Goal: Subscribe to service/newsletter

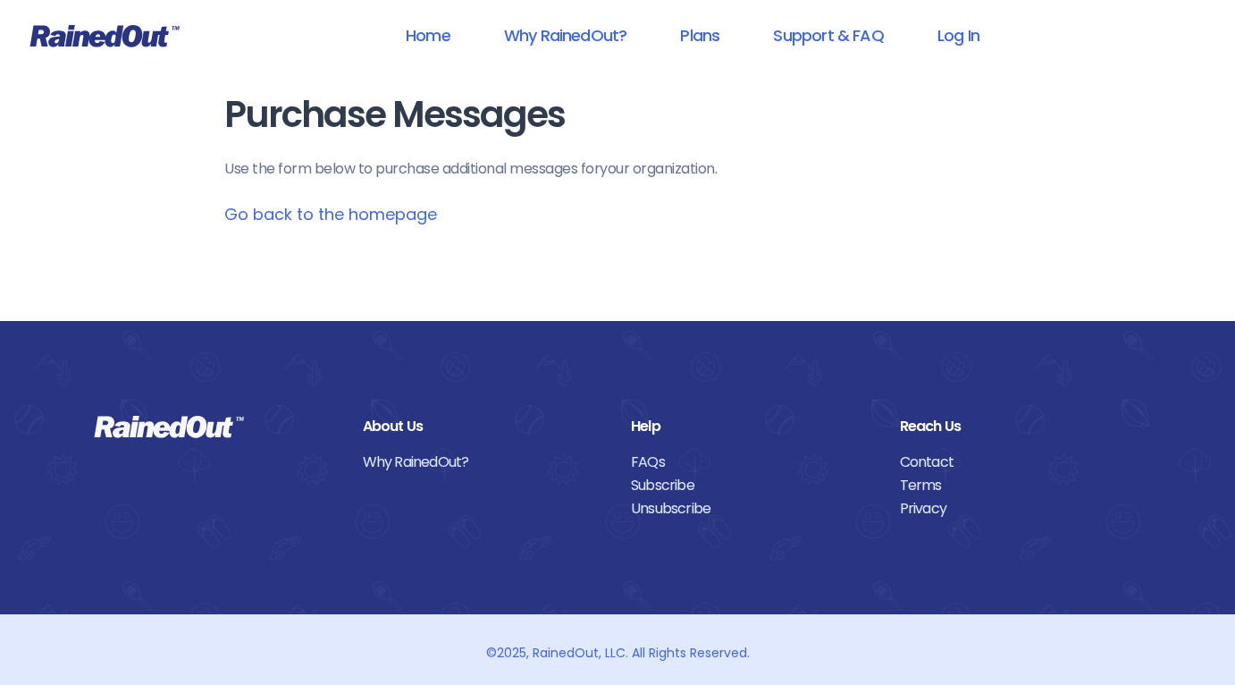
click at [363, 222] on link "Go back to the homepage" at bounding box center [330, 214] width 213 height 22
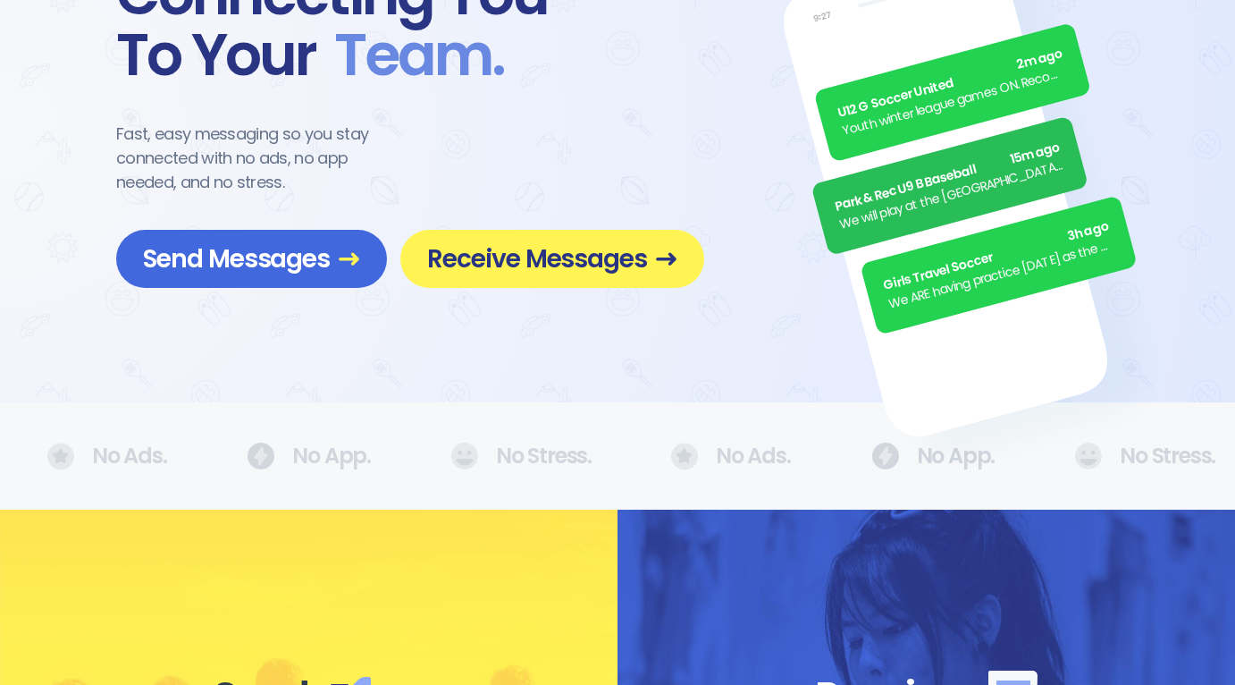
scroll to position [3, 0]
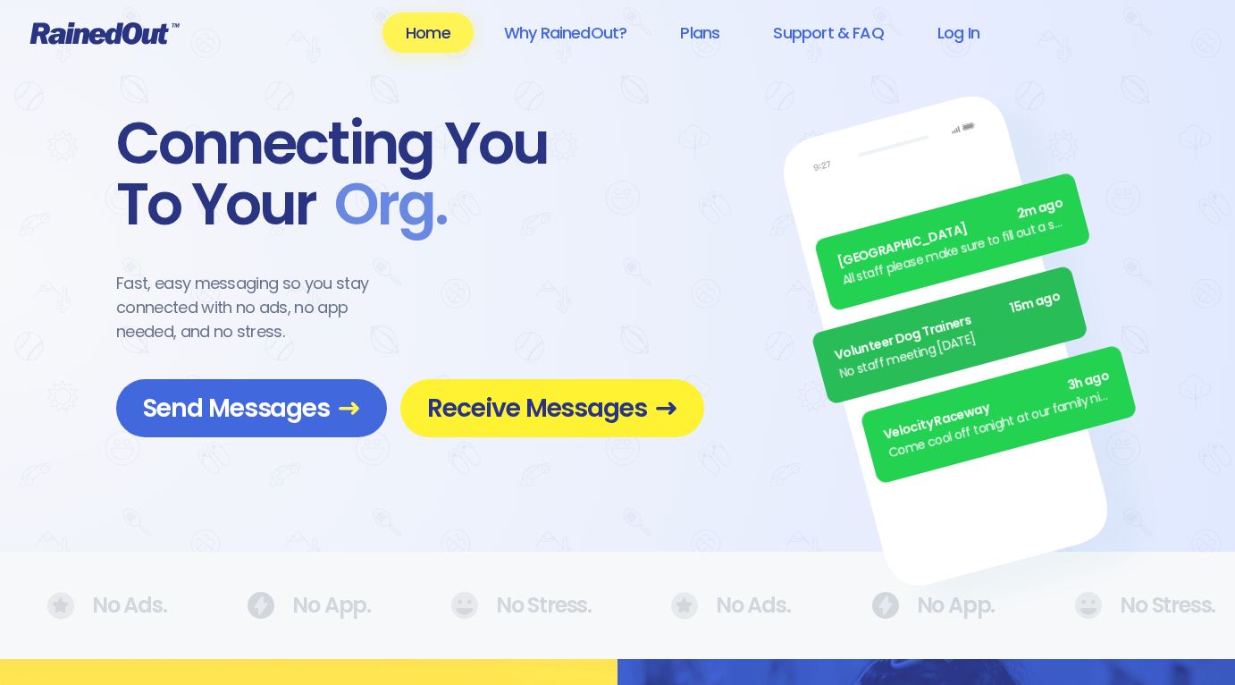
click at [565, 426] on link "Receive Messages" at bounding box center [552, 408] width 304 height 58
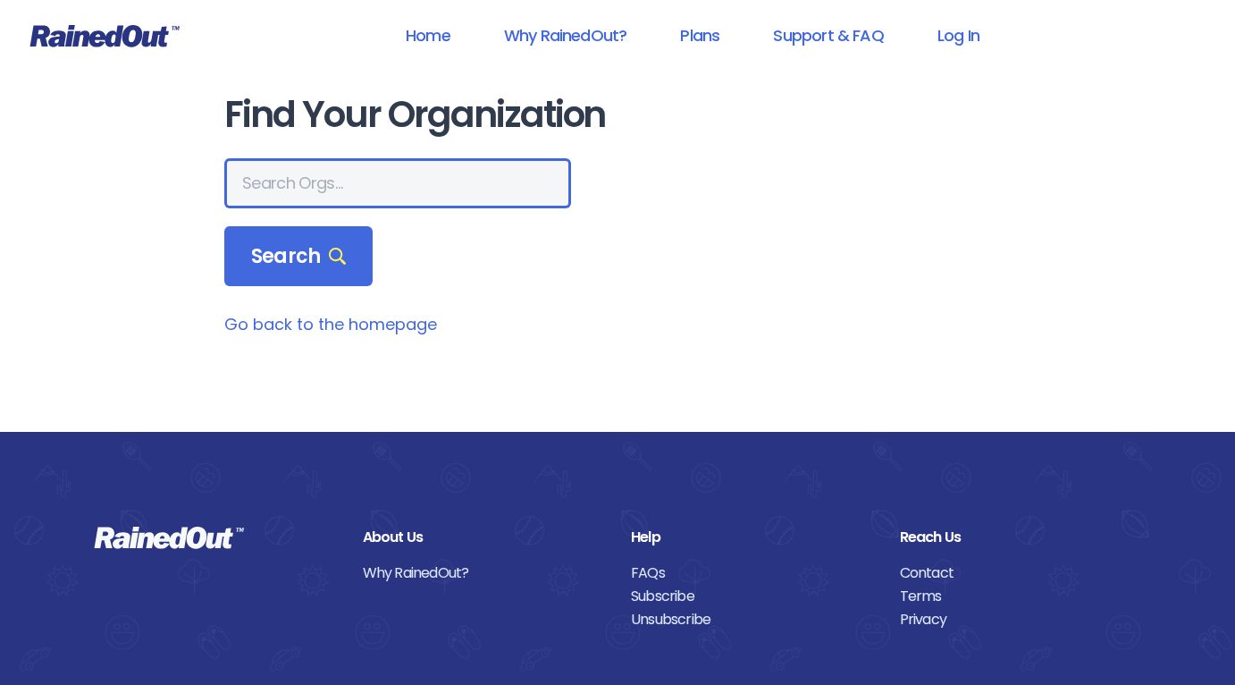
click at [392, 176] on input "text" at bounding box center [397, 183] width 347 height 50
type input "poway"
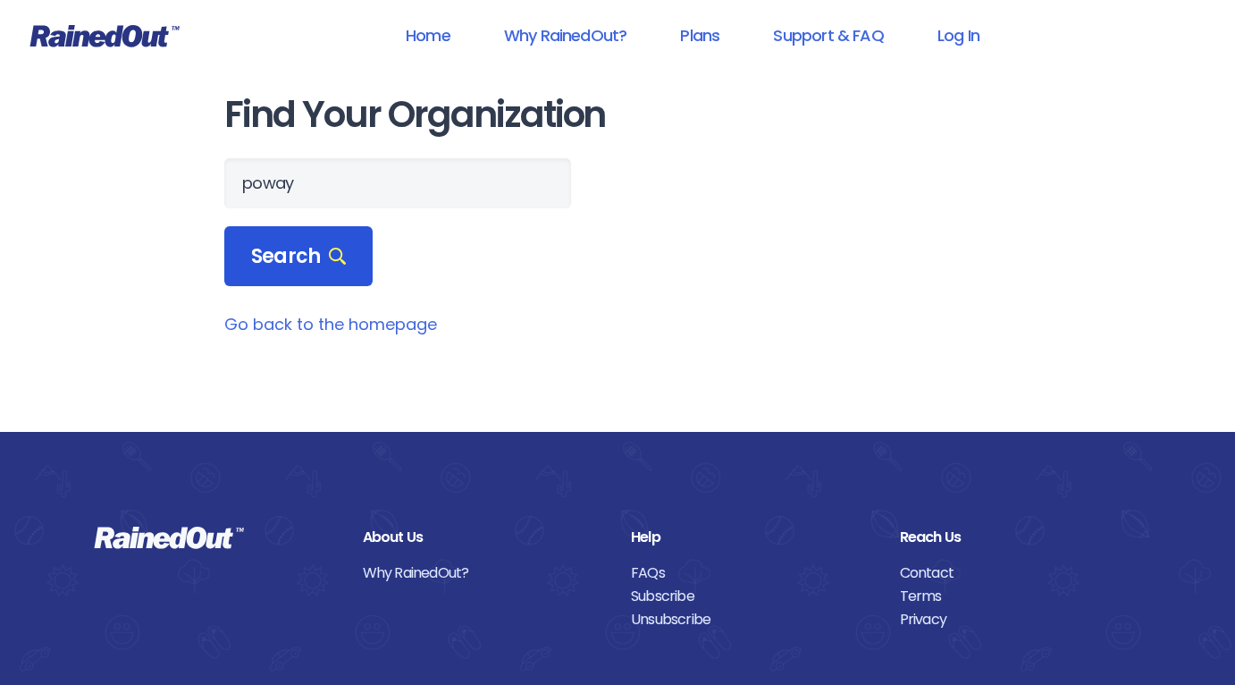
click at [320, 259] on span "Search" at bounding box center [298, 256] width 95 height 25
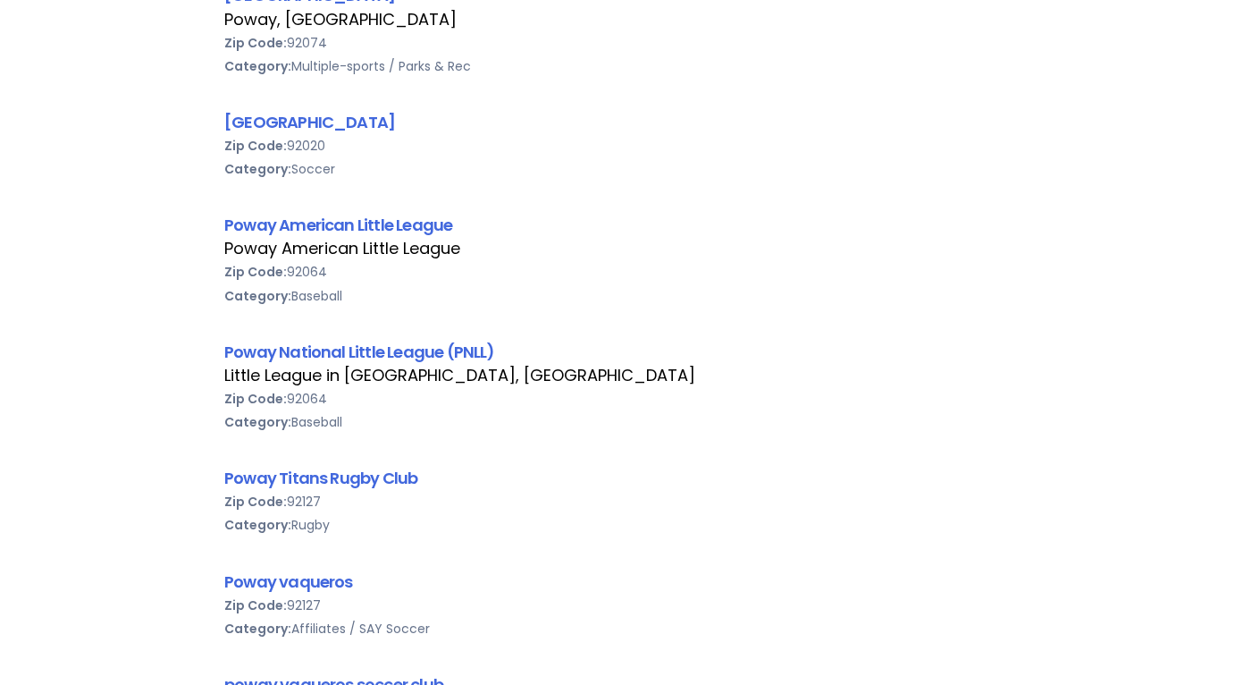
scroll to position [274, 0]
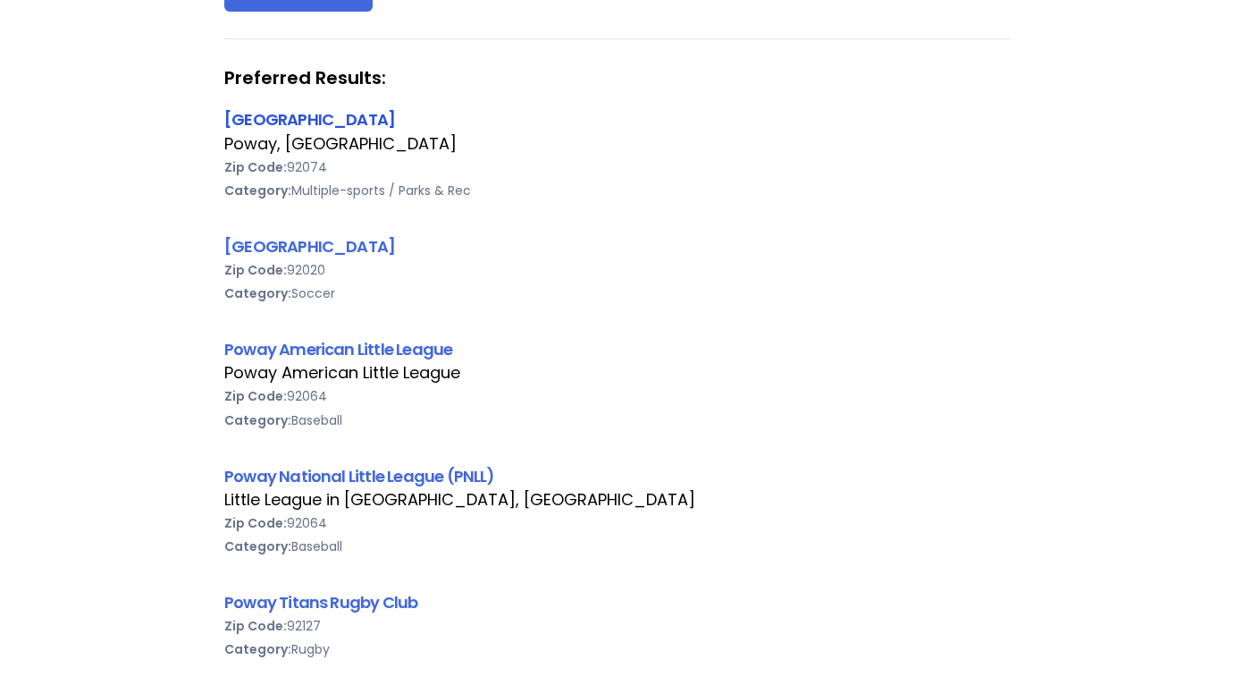
click at [292, 117] on link "[GEOGRAPHIC_DATA]" at bounding box center [309, 119] width 171 height 22
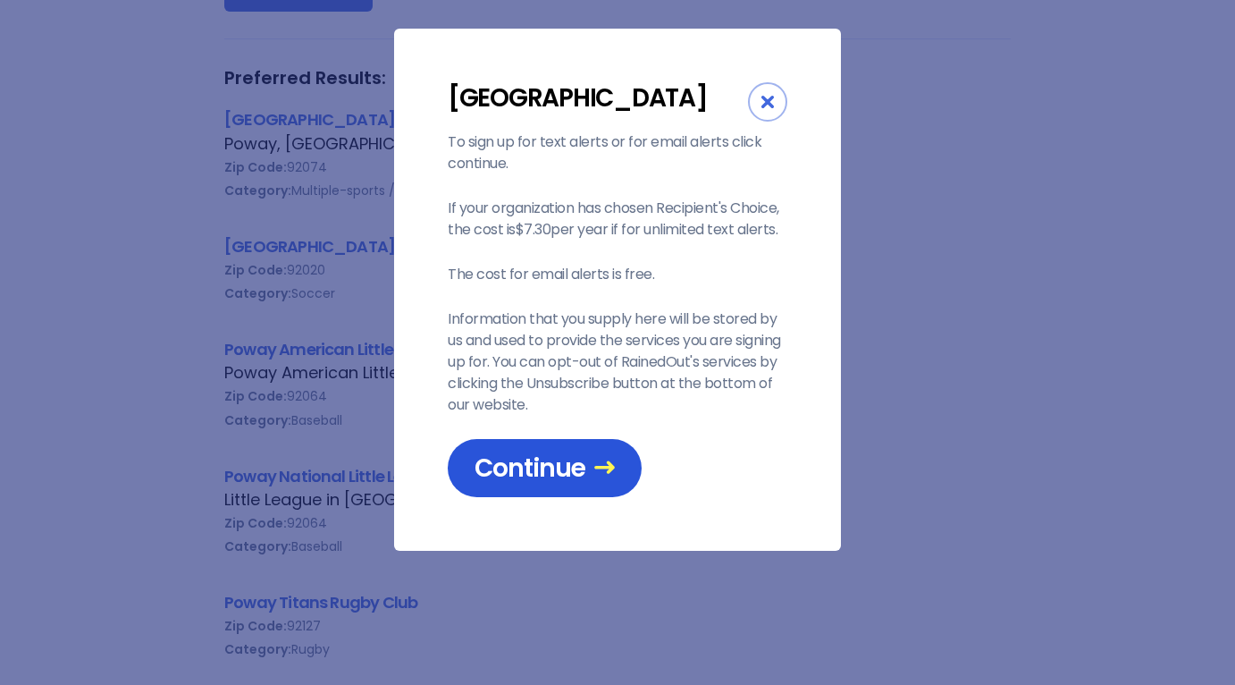
click at [537, 472] on span "Continue" at bounding box center [545, 467] width 140 height 31
